Goal: Information Seeking & Learning: Learn about a topic

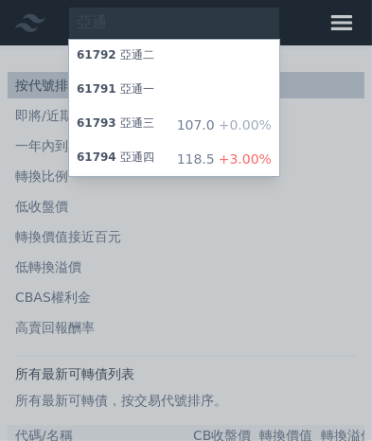
type input "亞通"
click at [247, 160] on span "+3.00%" at bounding box center [243, 158] width 57 height 15
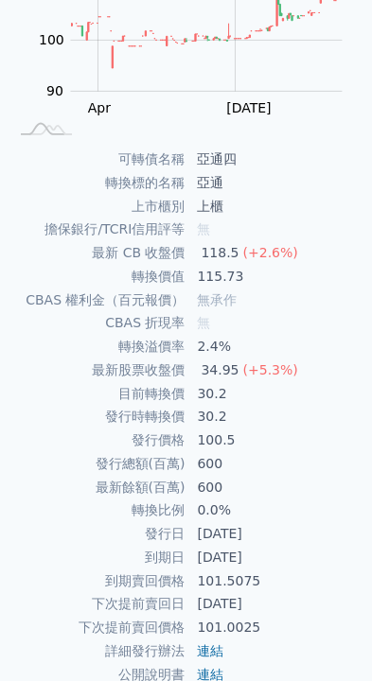
scroll to position [319, 0]
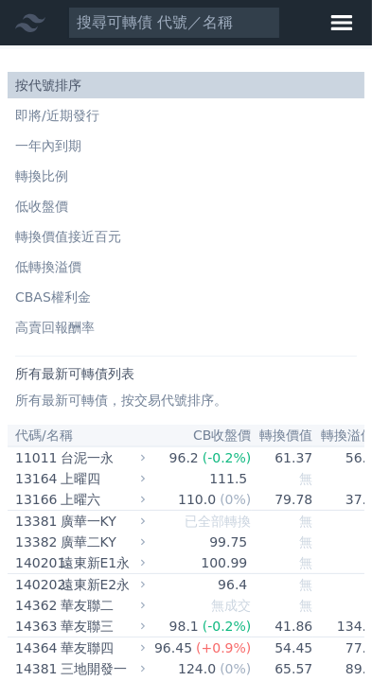
click at [118, 237] on li "轉換價值接近百元" at bounding box center [186, 236] width 357 height 19
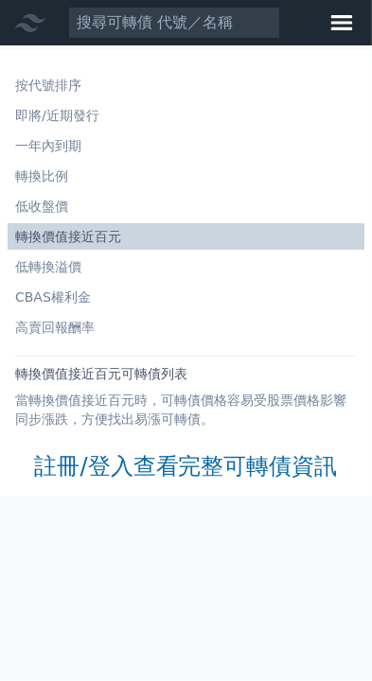
click at [340, 12] on icon at bounding box center [341, 23] width 30 height 30
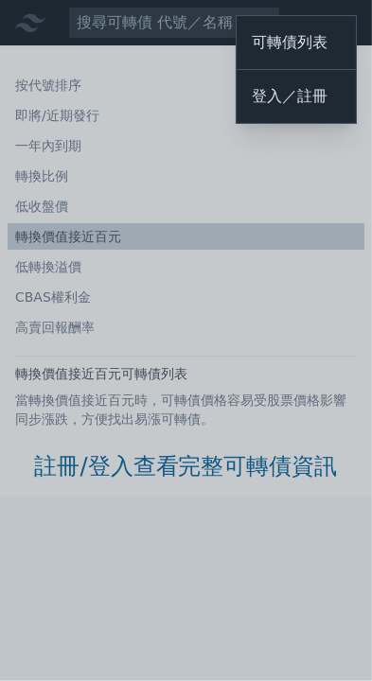
click at [314, 102] on link "登入／註冊" at bounding box center [296, 97] width 119 height 38
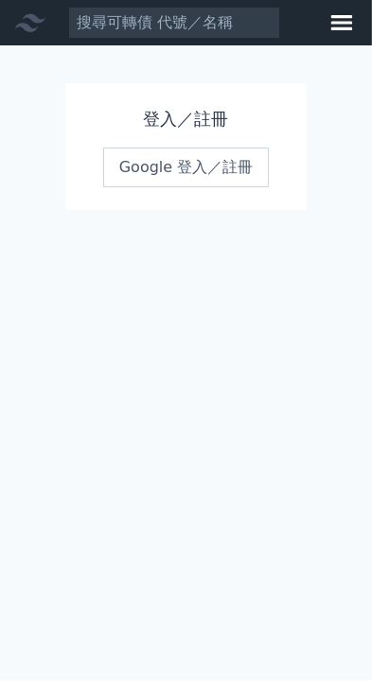
click at [222, 167] on link "Google 登入／註冊" at bounding box center [186, 168] width 167 height 40
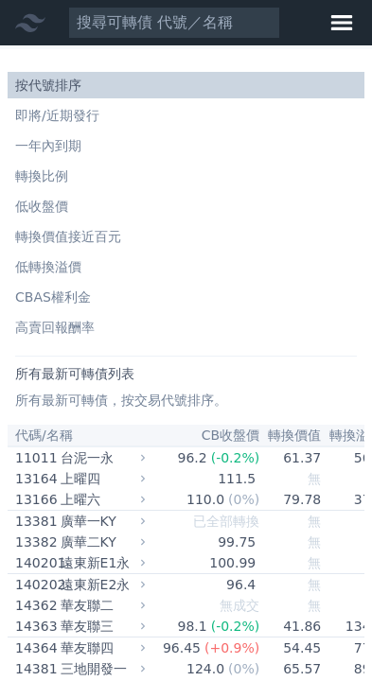
click at [76, 117] on li "即將/近期發行" at bounding box center [186, 115] width 357 height 19
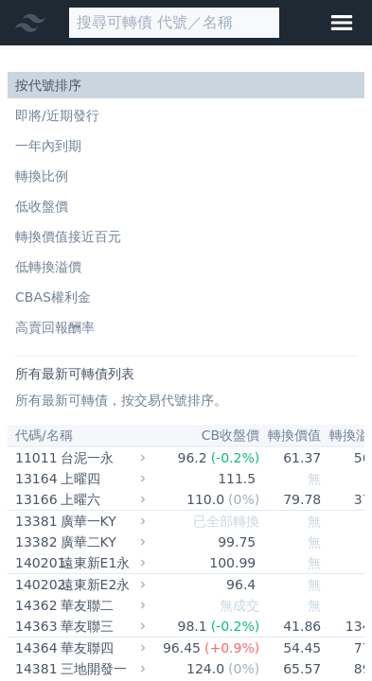
click at [206, 21] on input at bounding box center [174, 23] width 212 height 32
click at [215, 16] on input at bounding box center [174, 23] width 212 height 32
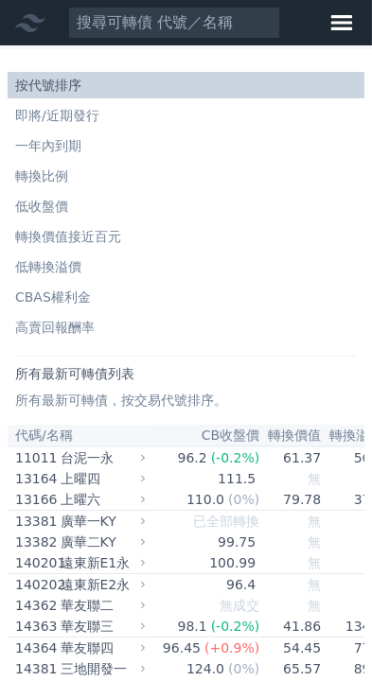
click at [102, 233] on li "轉換價值接近百元" at bounding box center [186, 236] width 357 height 19
click at [97, 233] on li "轉換價值接近百元" at bounding box center [186, 236] width 357 height 19
click at [86, 234] on li "轉換價值接近百元" at bounding box center [186, 236] width 357 height 19
click at [98, 238] on li "轉換價值接近百元" at bounding box center [186, 236] width 357 height 19
click at [108, 239] on li "轉換價值接近百元" at bounding box center [186, 236] width 357 height 19
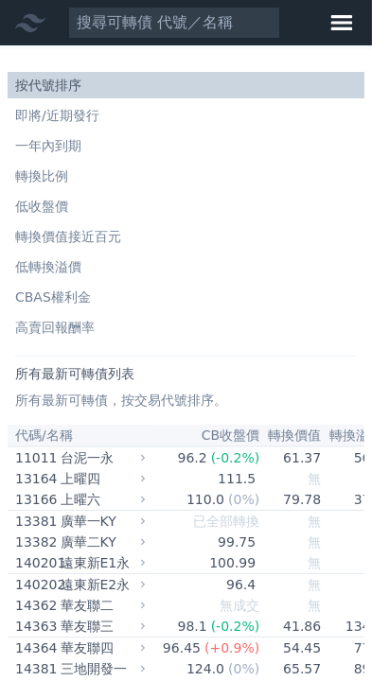
click at [97, 235] on li "轉換價值接近百元" at bounding box center [186, 236] width 357 height 19
click at [54, 203] on li "低收盤價" at bounding box center [186, 206] width 357 height 19
click at [53, 205] on li "低收盤價" at bounding box center [186, 206] width 357 height 19
click at [102, 234] on li "轉換價值接近百元" at bounding box center [186, 236] width 357 height 19
click at [103, 238] on li "轉換價值接近百元" at bounding box center [186, 236] width 357 height 19
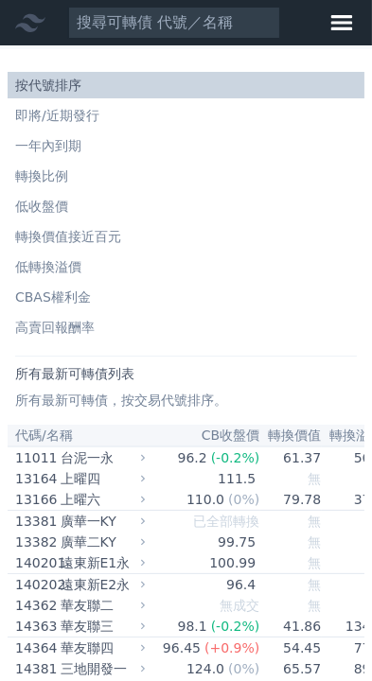
click at [97, 238] on li "轉換價值接近百元" at bounding box center [186, 236] width 357 height 19
click at [103, 238] on li "轉換價值接近百元" at bounding box center [186, 236] width 357 height 19
click at [103, 239] on li "轉換價值接近百元" at bounding box center [186, 236] width 357 height 19
click at [102, 234] on li "轉換價值接近百元" at bounding box center [186, 236] width 357 height 19
click at [113, 242] on li "轉換價值接近百元" at bounding box center [186, 236] width 357 height 19
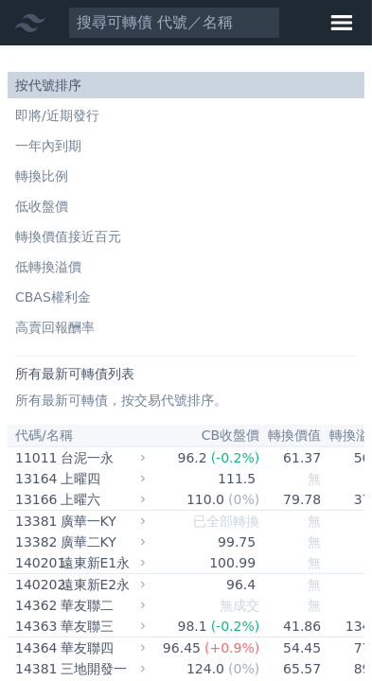
click at [110, 241] on li "轉換價值接近百元" at bounding box center [186, 236] width 357 height 19
click at [103, 215] on li "低收盤價" at bounding box center [186, 206] width 357 height 19
click at [102, 227] on li "轉換價值接近百元" at bounding box center [186, 236] width 357 height 19
click at [87, 126] on link "即將/近期發行" at bounding box center [186, 115] width 357 height 26
click at [95, 238] on li "轉換價值接近百元" at bounding box center [186, 236] width 357 height 19
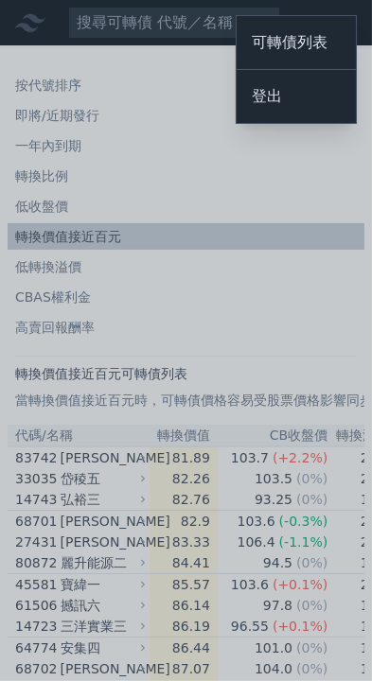
click at [315, 183] on div at bounding box center [186, 340] width 372 height 681
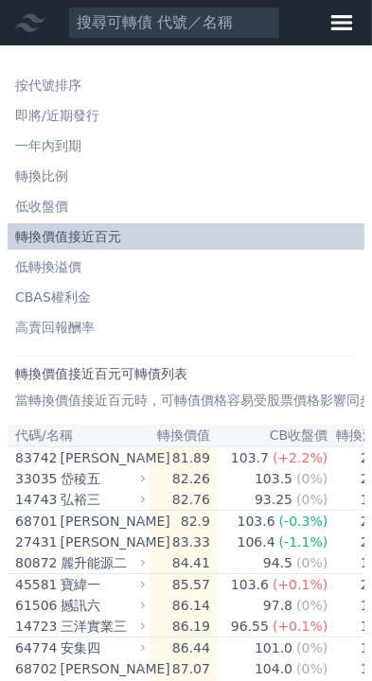
click at [117, 238] on li "轉換價值接近百元" at bounding box center [186, 236] width 357 height 19
click at [76, 80] on li "按代號排序" at bounding box center [186, 85] width 357 height 19
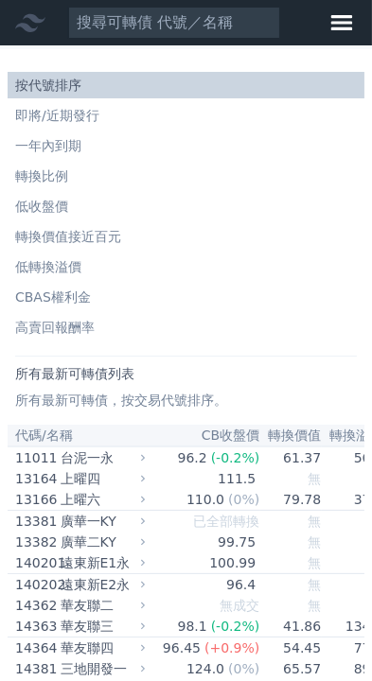
click at [66, 212] on li "低收盤價" at bounding box center [186, 206] width 357 height 19
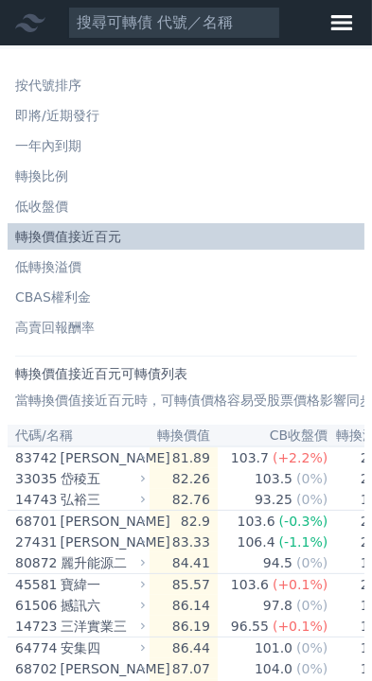
click at [65, 268] on li "低轉換溢價" at bounding box center [186, 266] width 357 height 19
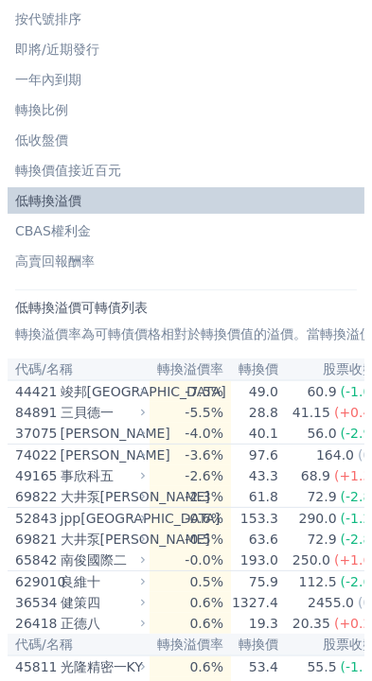
scroll to position [65, 0]
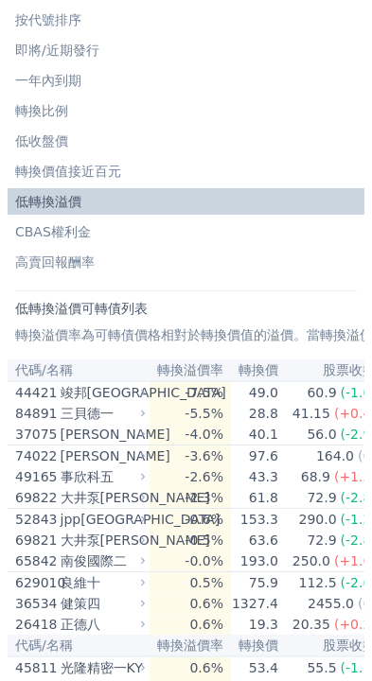
click at [78, 233] on li "CBAS權利金" at bounding box center [186, 231] width 357 height 19
